Goal: Task Accomplishment & Management: Use online tool/utility

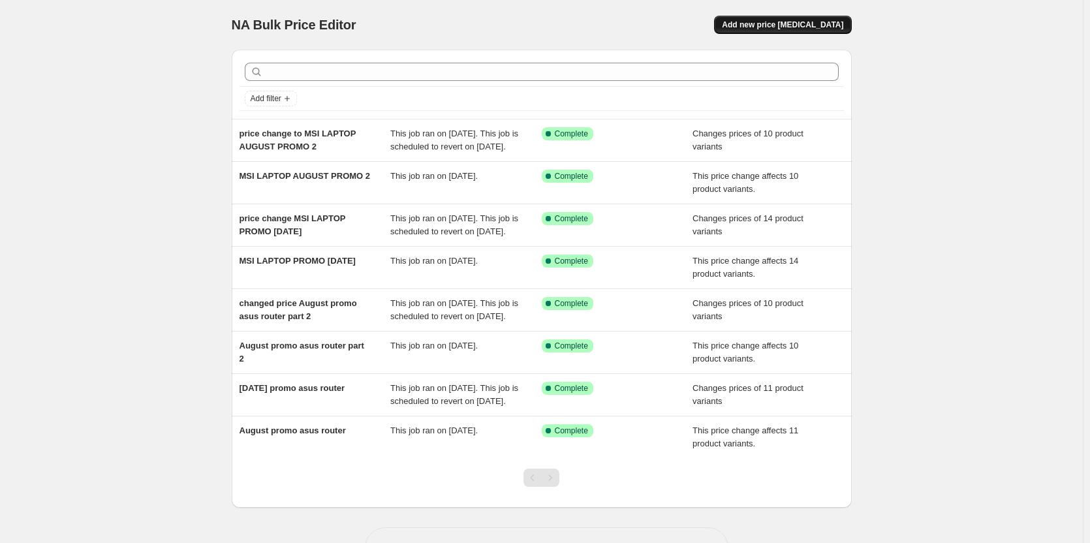
click at [791, 24] on span "Add new price [MEDICAL_DATA]" at bounding box center [782, 25] width 121 height 10
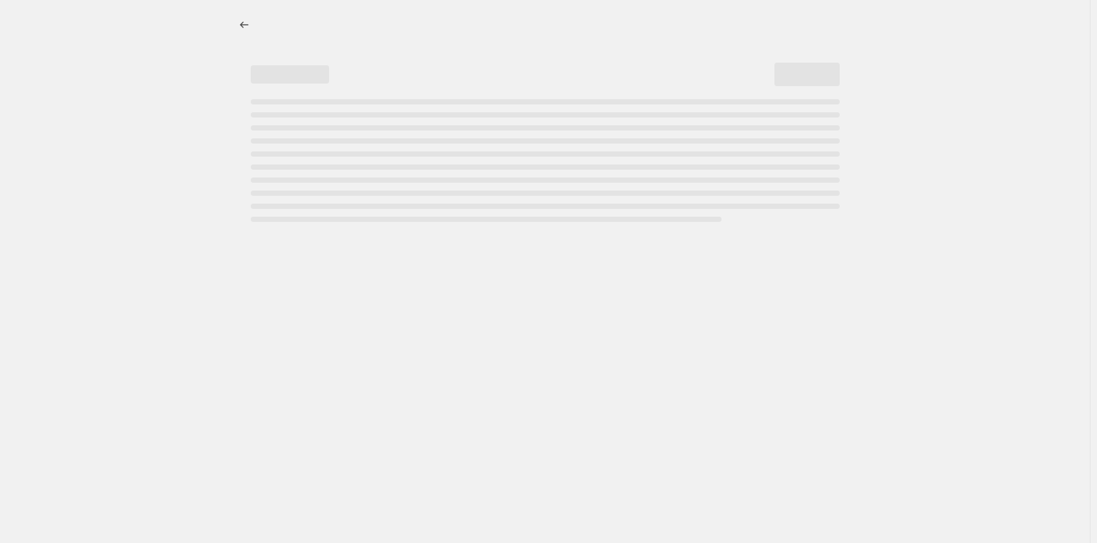
select select "percentage"
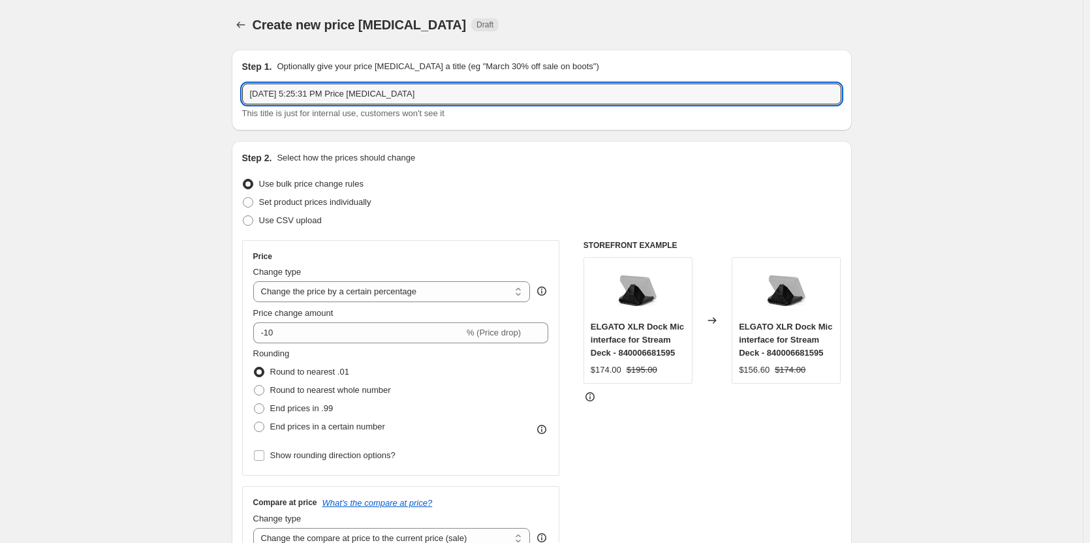
drag, startPoint x: 433, startPoint y: 92, endPoint x: 185, endPoint y: 83, distance: 248.2
type input "asus gpu promo"
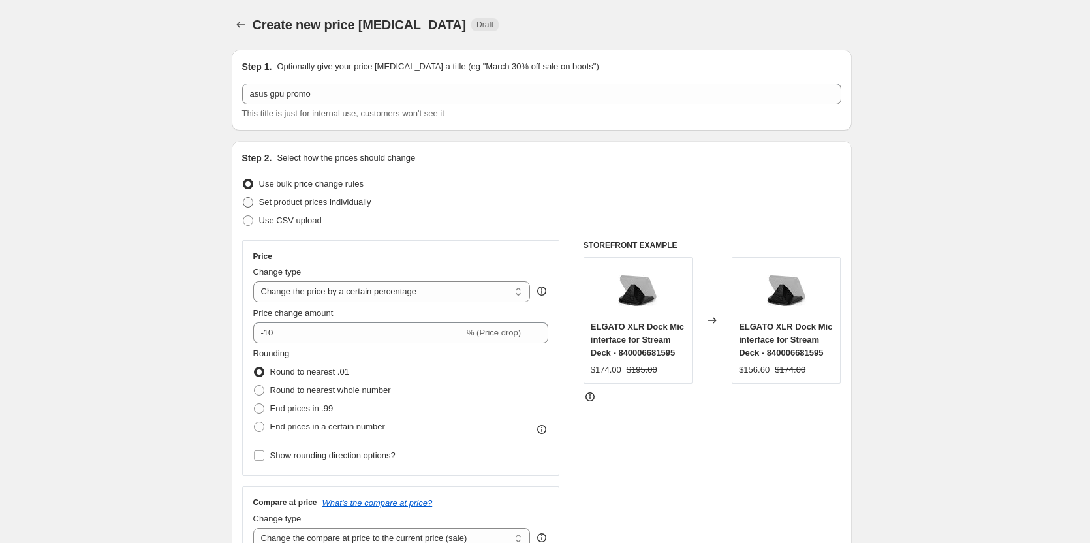
click at [253, 202] on span at bounding box center [248, 202] width 10 height 10
click at [244, 198] on input "Set product prices individually" at bounding box center [243, 197] width 1 height 1
radio input "true"
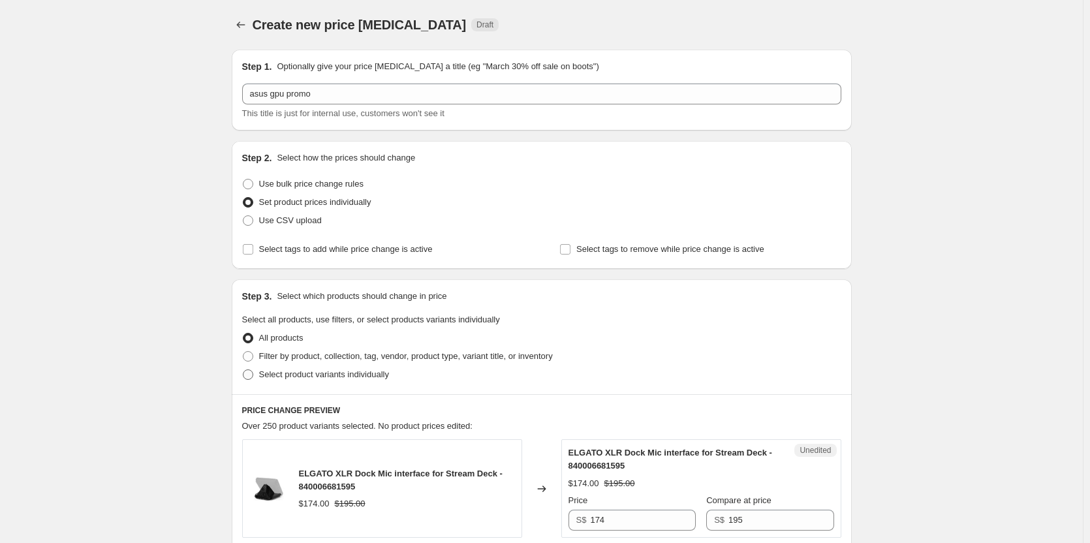
click at [252, 375] on span at bounding box center [248, 375] width 10 height 10
click at [244, 370] on input "Select product variants individually" at bounding box center [243, 370] width 1 height 1
radio input "true"
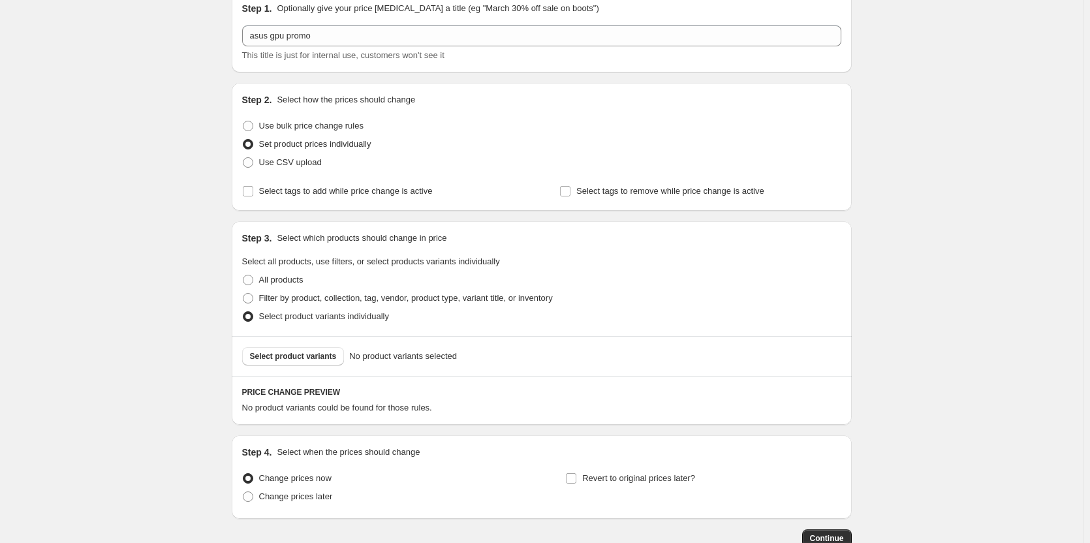
scroll to position [131, 0]
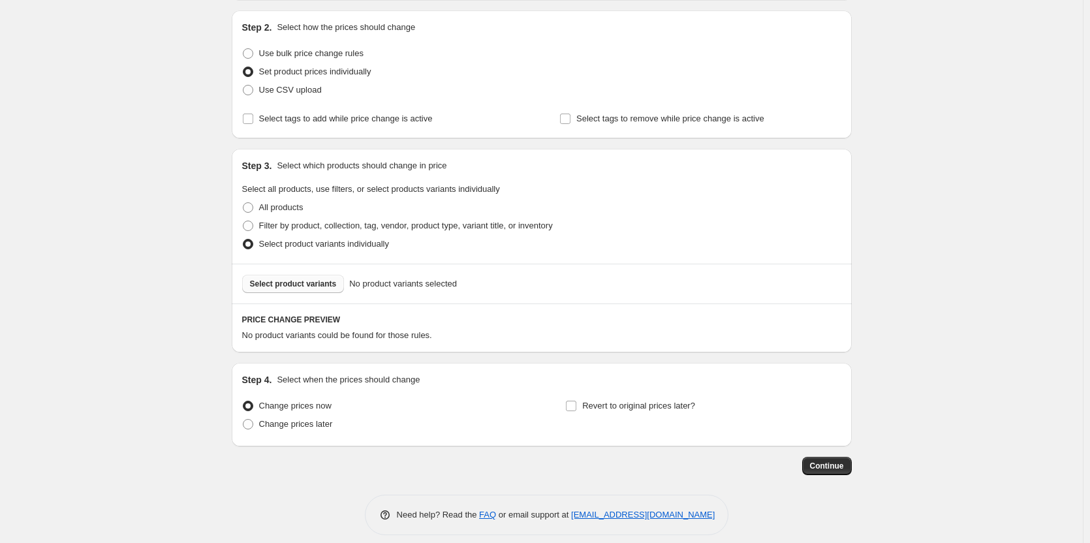
click at [297, 287] on span "Select product variants" at bounding box center [293, 284] width 87 height 10
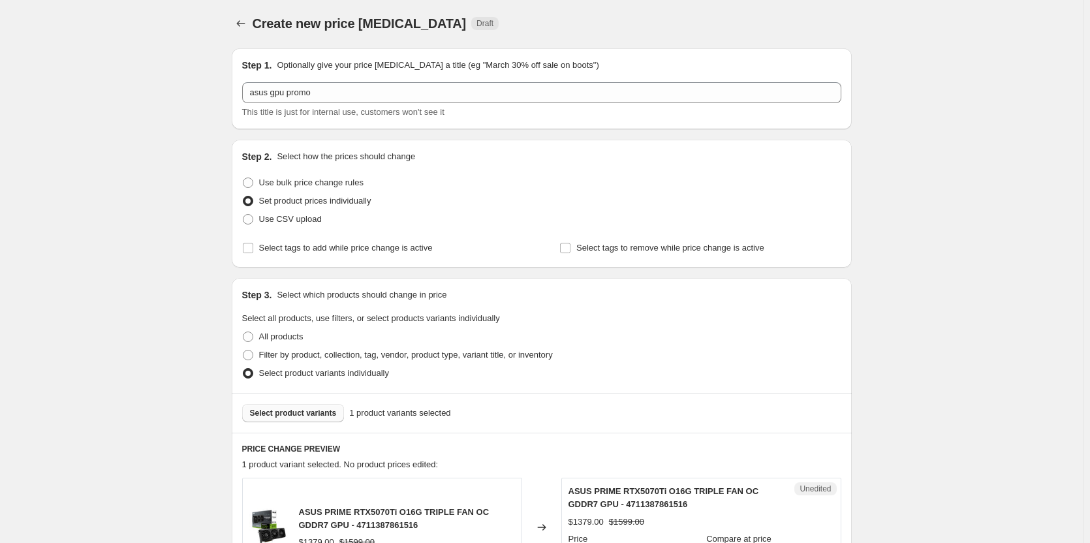
scroll to position [0, 0]
click at [253, 180] on span at bounding box center [248, 184] width 10 height 10
click at [244, 180] on input "Use bulk price change rules" at bounding box center [243, 179] width 1 height 1
radio input "true"
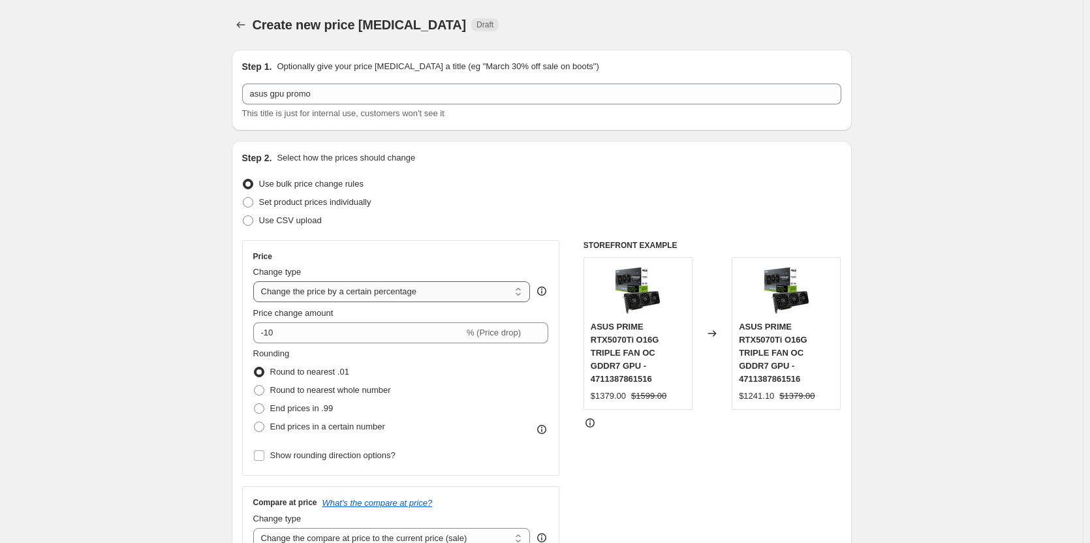
click at [522, 292] on select "Change the price to a certain amount Change the price by a certain amount Chang…" at bounding box center [391, 291] width 277 height 21
select select "ecap"
click at [256, 281] on select "Change the price to a certain amount Change the price by a certain amount Chang…" at bounding box center [391, 291] width 277 height 21
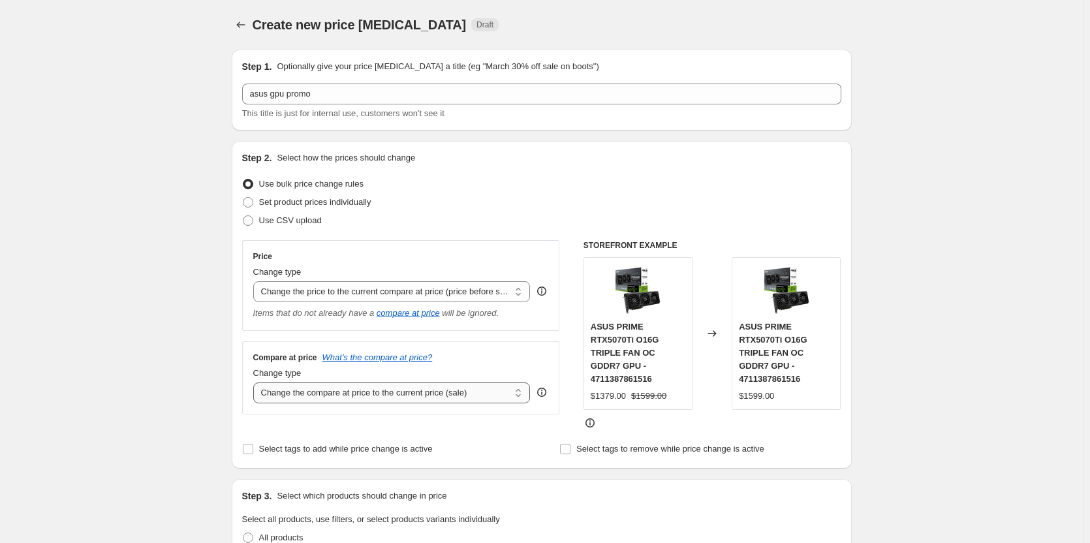
click at [523, 394] on select "Change the compare at price to the current price (sale) Change the compare at p…" at bounding box center [391, 393] width 277 height 21
select select "no_change"
click at [256, 383] on select "Change the compare at price to the current price (sale) Change the compare at p…" at bounding box center [391, 393] width 277 height 21
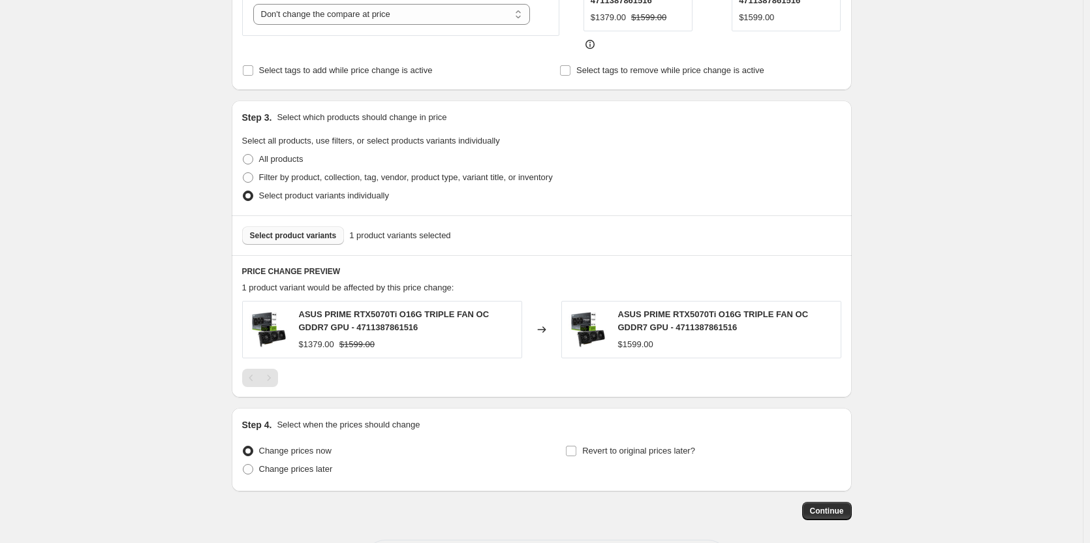
scroll to position [392, 0]
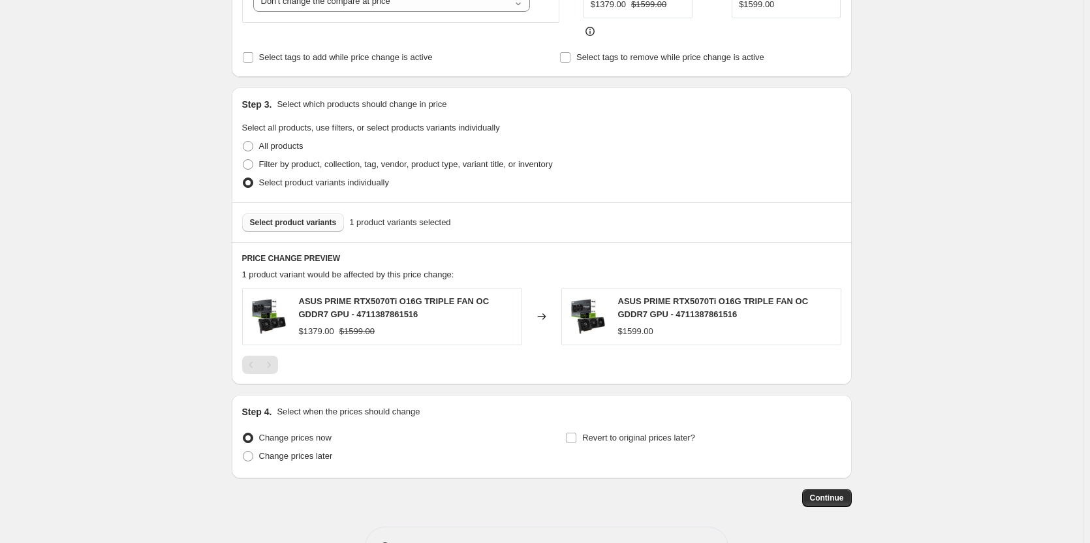
click at [285, 217] on span "Select product variants" at bounding box center [293, 222] width 87 height 10
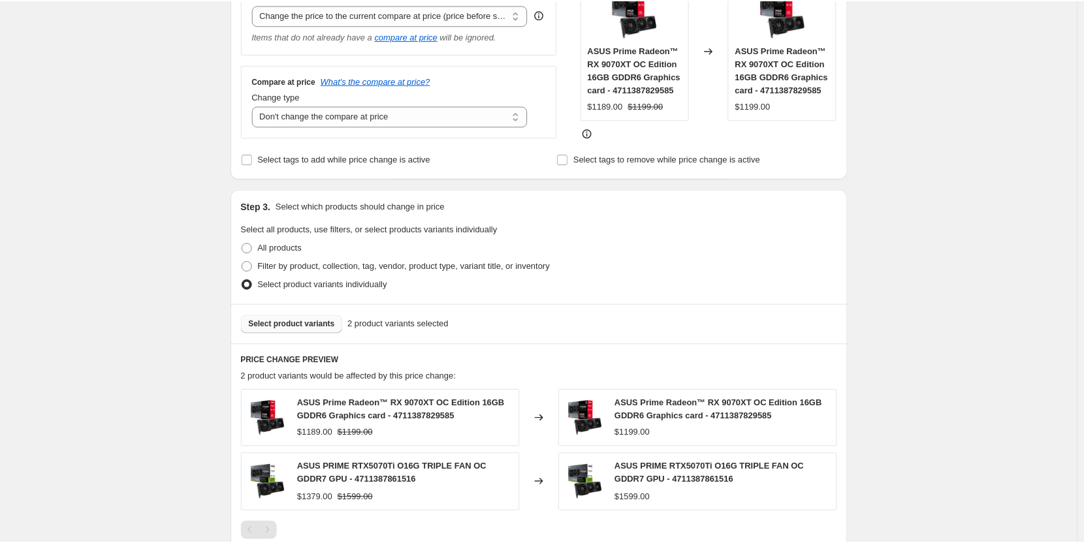
scroll to position [326, 0]
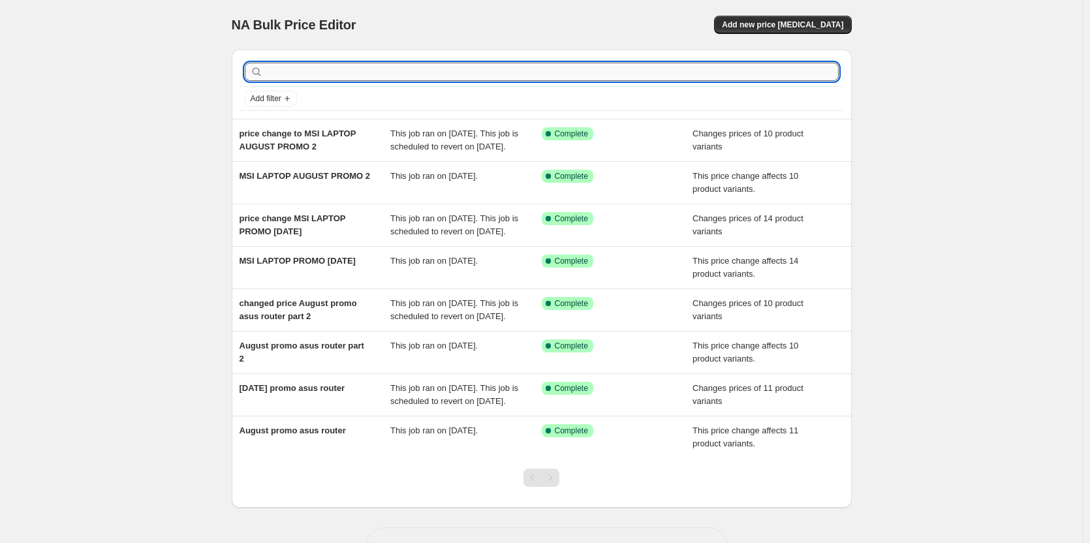
click at [300, 68] on input "text" at bounding box center [552, 72] width 573 height 18
type input "asus promo for GPU"
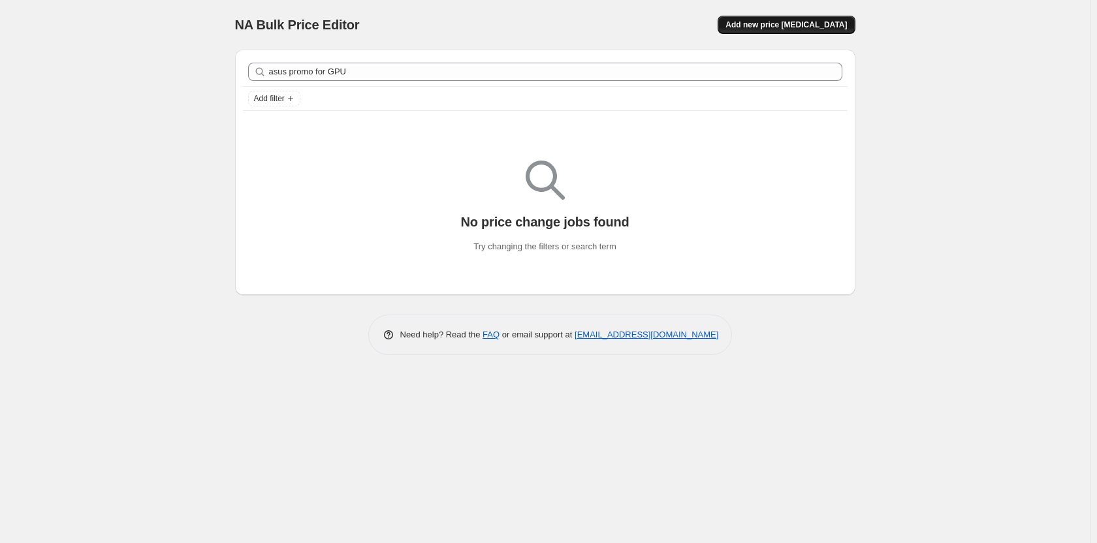
click at [778, 24] on span "Add new price [MEDICAL_DATA]" at bounding box center [785, 25] width 121 height 10
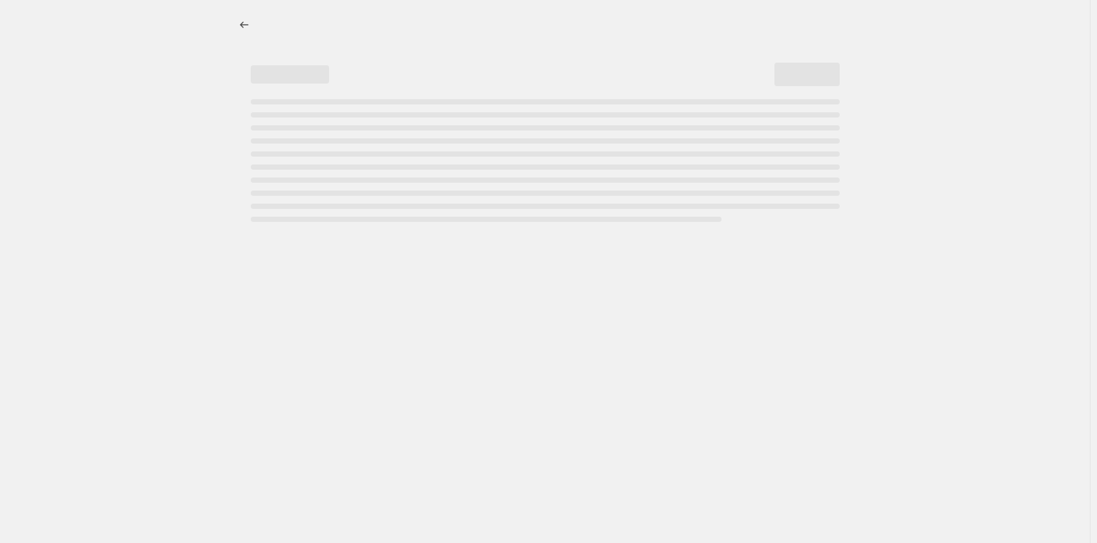
select select "percentage"
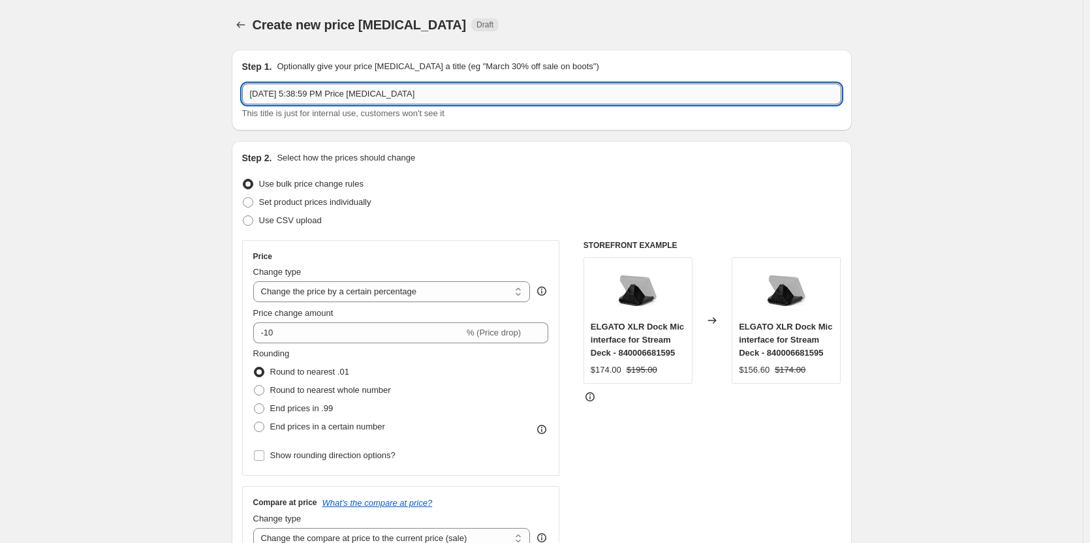
click at [387, 93] on input "[DATE] 5:38:59 PM Price [MEDICAL_DATA]" at bounding box center [541, 94] width 599 height 21
type input "[DATE] 5:38:59 PM Price chanASge job"
drag, startPoint x: 441, startPoint y: 89, endPoint x: -31, endPoint y: 52, distance: 473.5
click at [0, 52] on html "Home Settings Plans Skip to content Create new price [MEDICAL_DATA]. This page …" at bounding box center [545, 271] width 1090 height 543
type input "a"
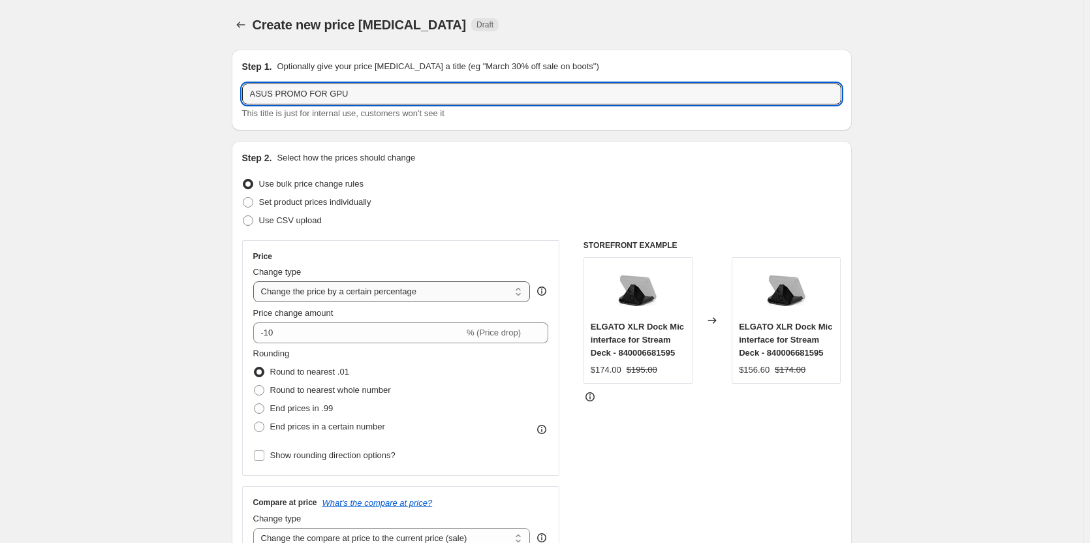
type input "ASUS PROMO FOR GPU"
click at [524, 291] on select "Change the price to a certain amount Change the price by a certain amount Chang…" at bounding box center [391, 291] width 277 height 21
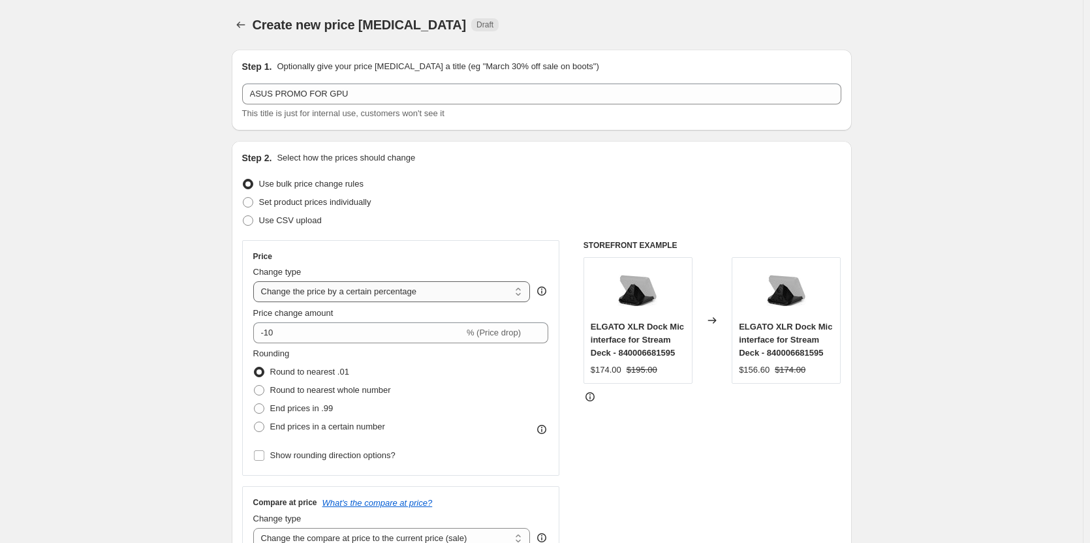
select select "ecap"
click at [256, 281] on select "Change the price to a certain amount Change the price by a certain amount Chang…" at bounding box center [391, 291] width 277 height 21
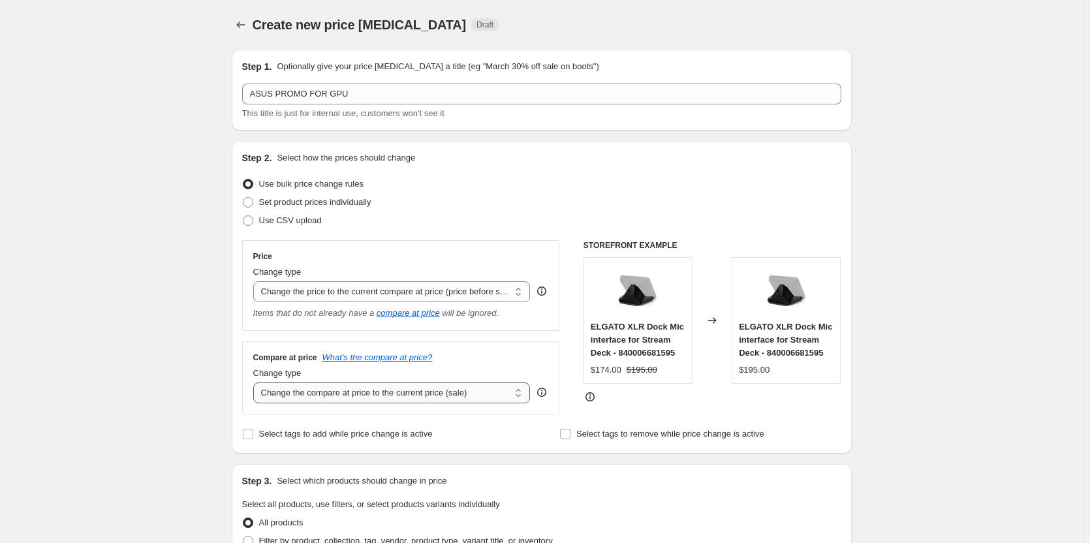
click at [518, 398] on select "Change the compare at price to the current price (sale) Change the compare at p…" at bounding box center [391, 393] width 277 height 21
select select "no_change"
click at [256, 383] on select "Change the compare at price to the current price (sale) Change the compare at p…" at bounding box center [391, 393] width 277 height 21
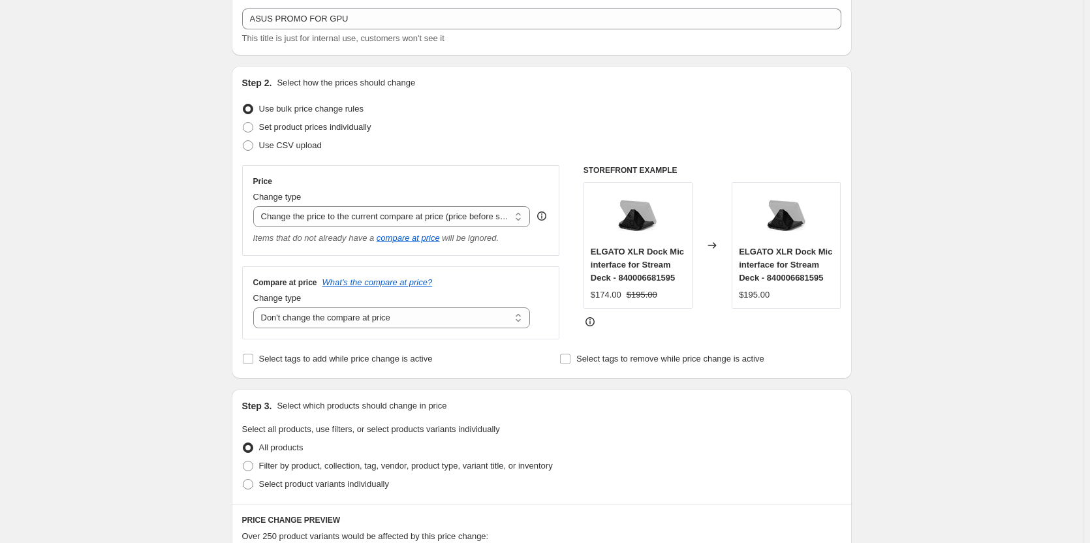
scroll to position [196, 0]
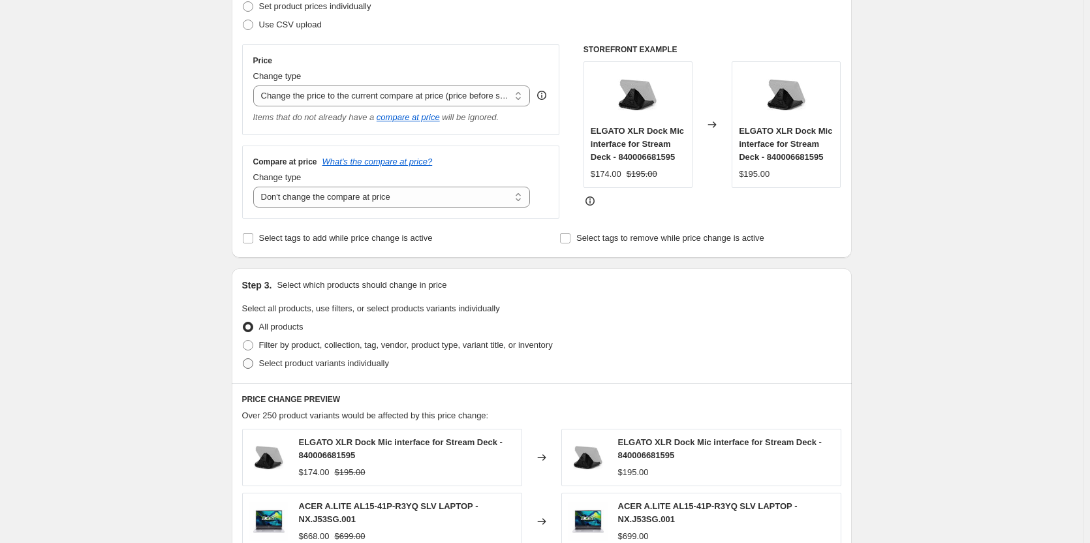
click at [253, 362] on span at bounding box center [248, 363] width 10 height 10
click at [244, 359] on input "Select product variants individually" at bounding box center [243, 358] width 1 height 1
radio input "true"
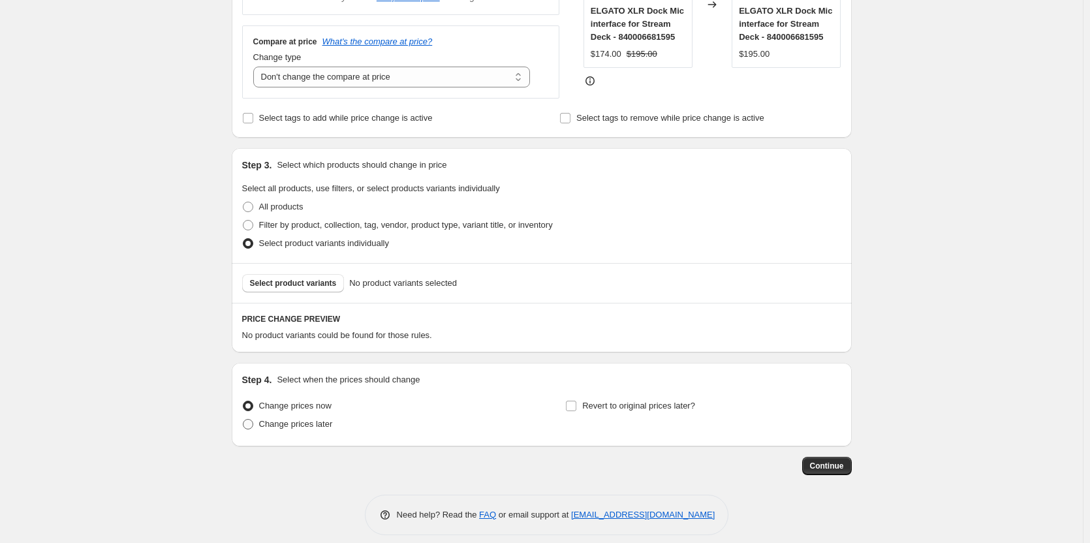
scroll to position [326, 0]
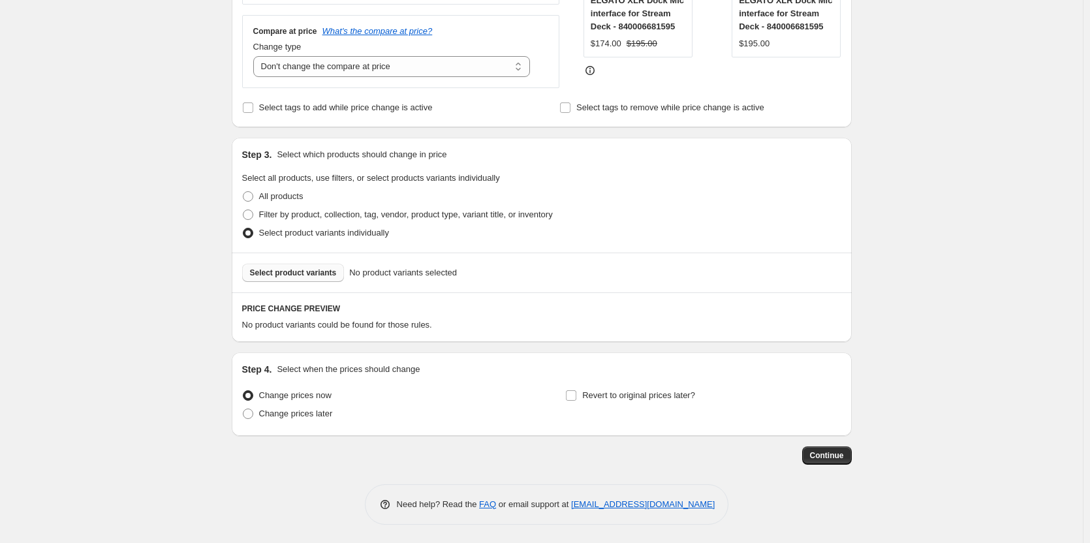
click at [306, 275] on span "Select product variants" at bounding box center [293, 273] width 87 height 10
click at [283, 272] on span "Select product variants" at bounding box center [293, 273] width 87 height 10
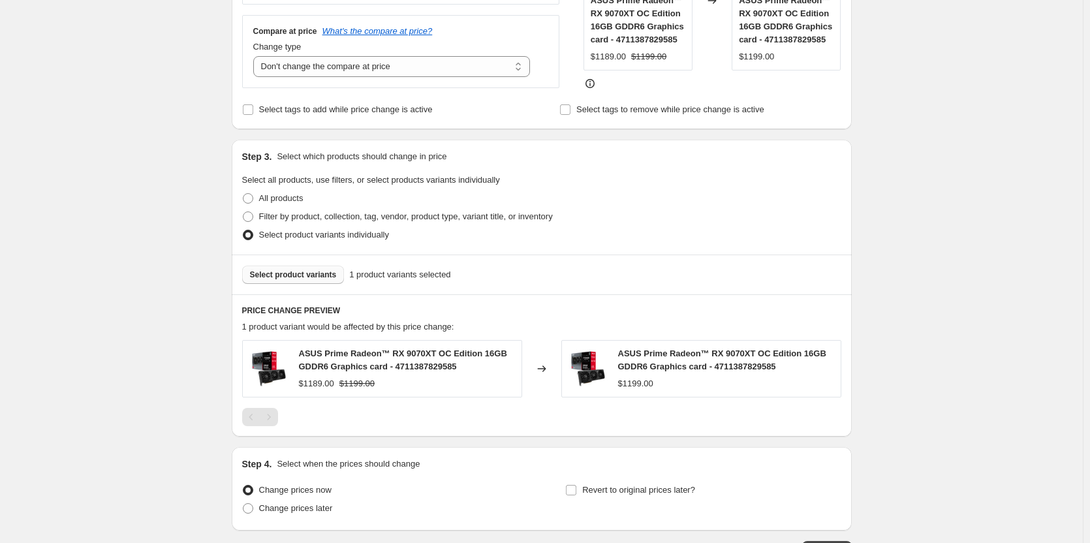
click at [306, 274] on span "Select product variants" at bounding box center [293, 275] width 87 height 10
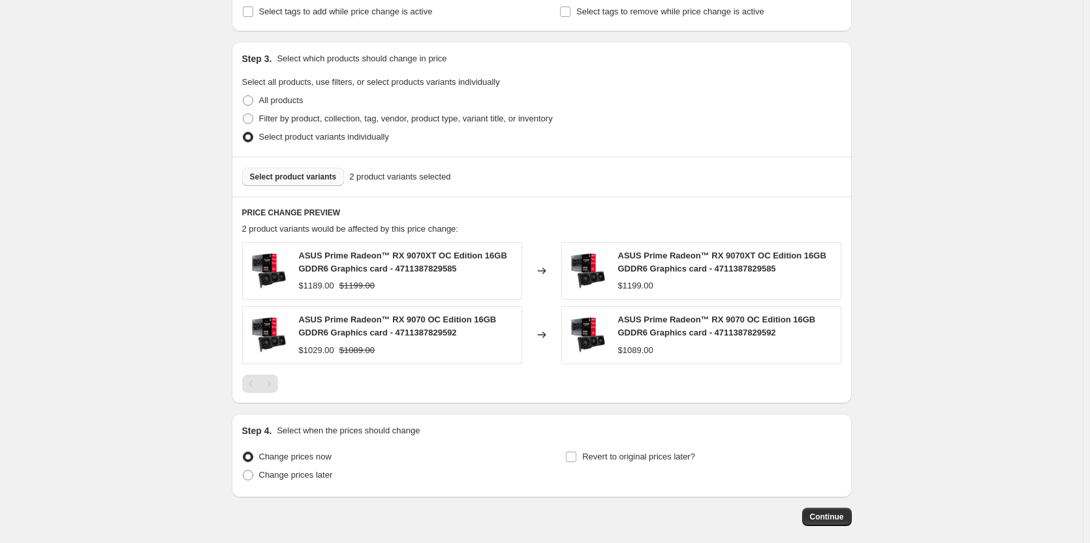
scroll to position [457, 0]
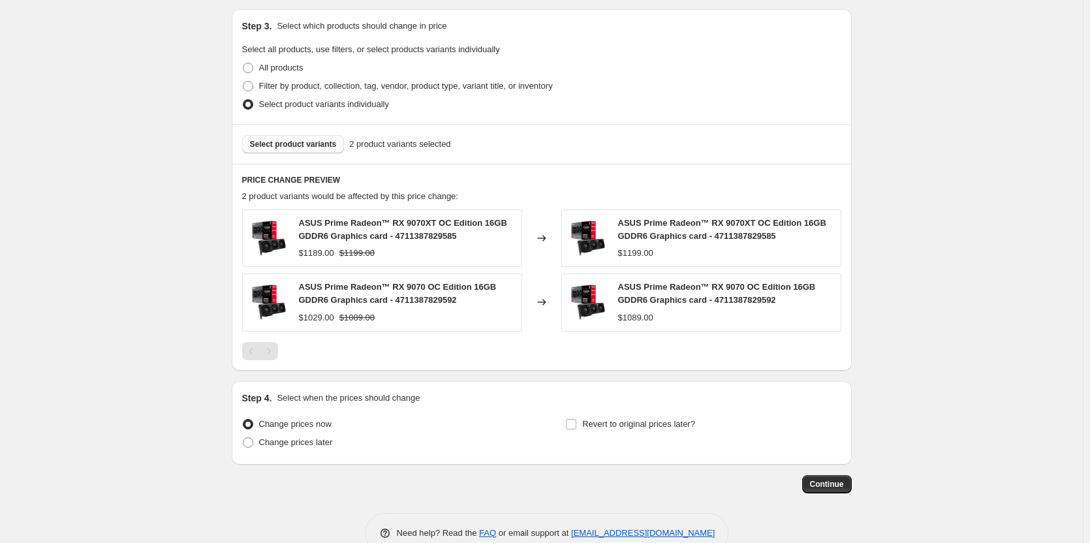
click at [300, 146] on span "Select product variants" at bounding box center [293, 144] width 87 height 10
